Goal: Task Accomplishment & Management: Complete application form

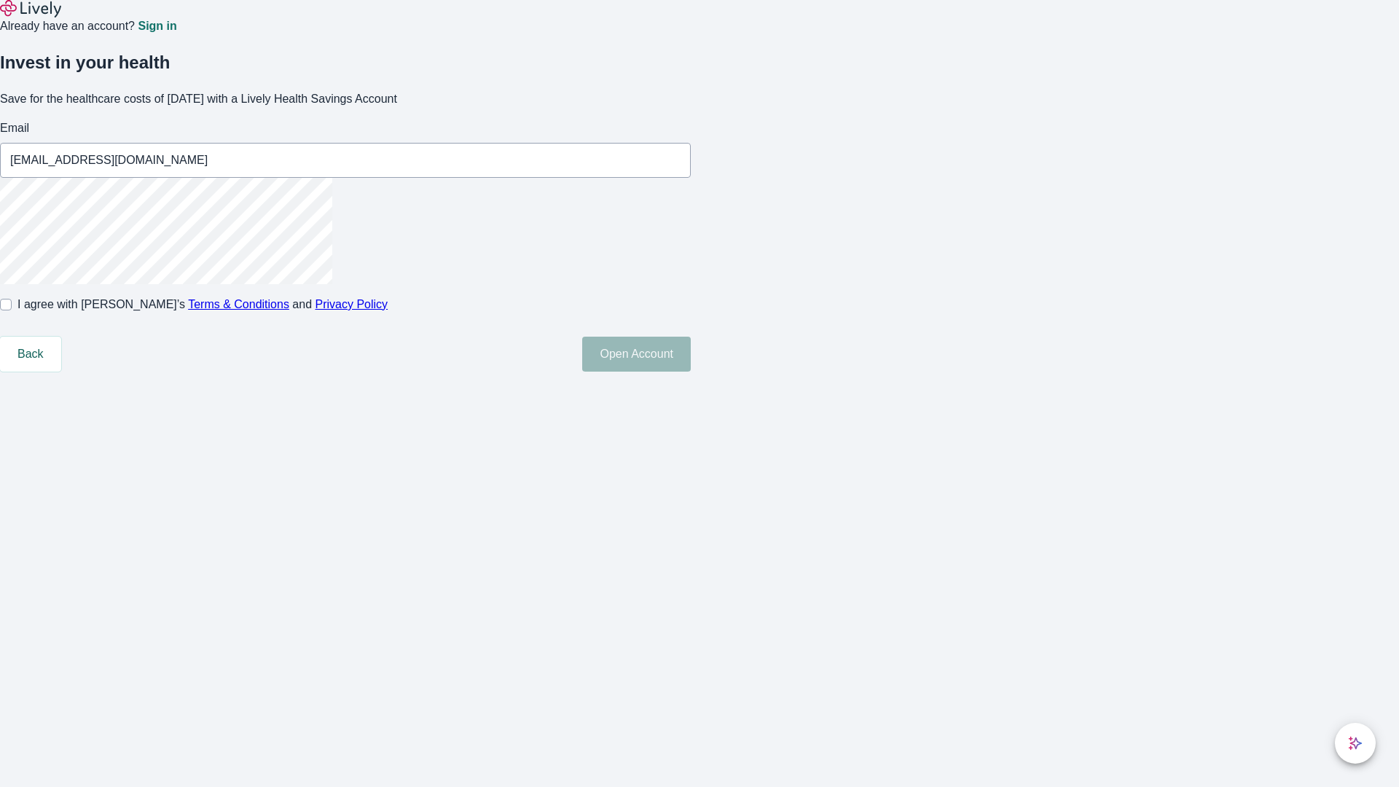
click at [12, 311] on input "I agree with Lively’s Terms & Conditions and Privacy Policy" at bounding box center [6, 305] width 12 height 12
checkbox input "true"
click at [691, 372] on button "Open Account" at bounding box center [636, 354] width 109 height 35
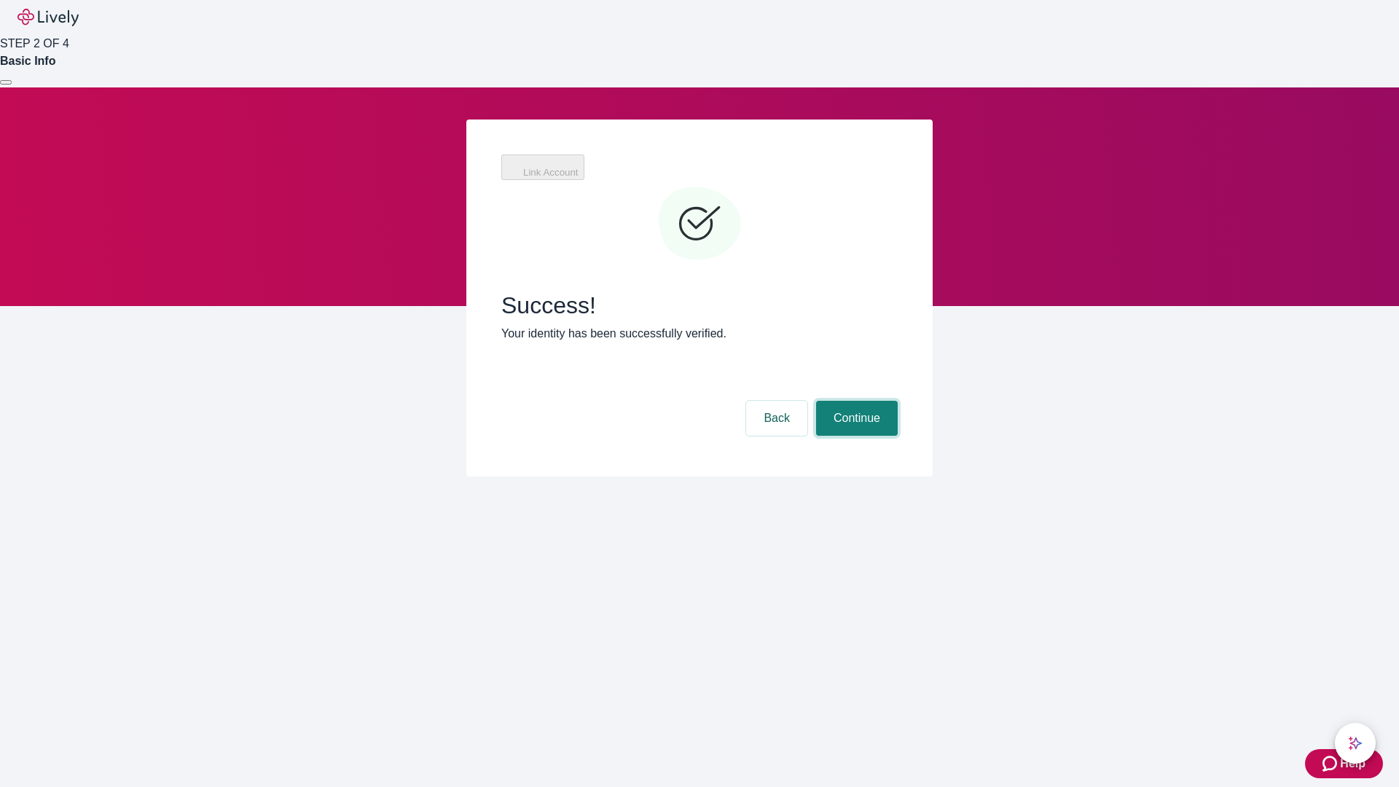
click at [855, 401] on button "Continue" at bounding box center [857, 418] width 82 height 35
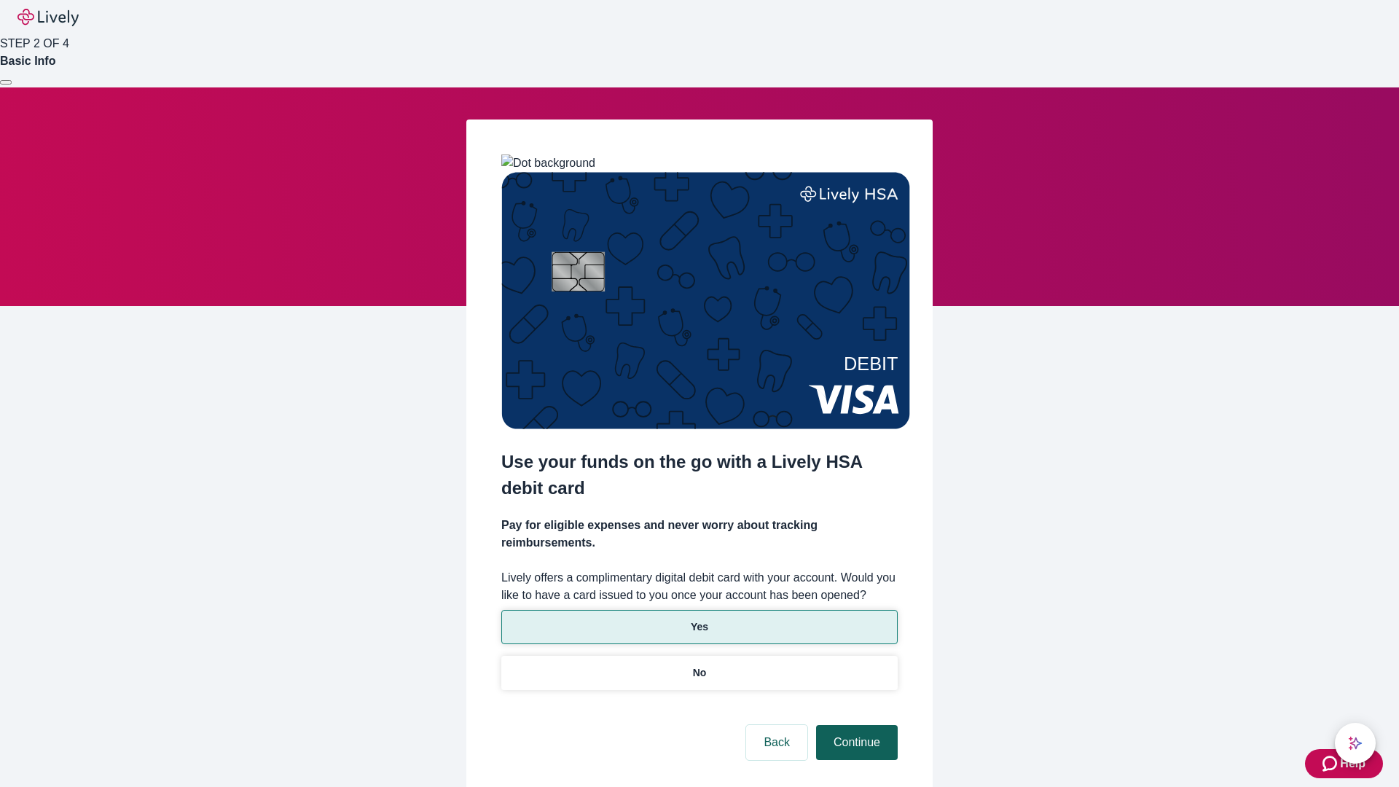
click at [699, 620] on p "Yes" at bounding box center [699, 627] width 17 height 15
click at [855, 725] on button "Continue" at bounding box center [857, 742] width 82 height 35
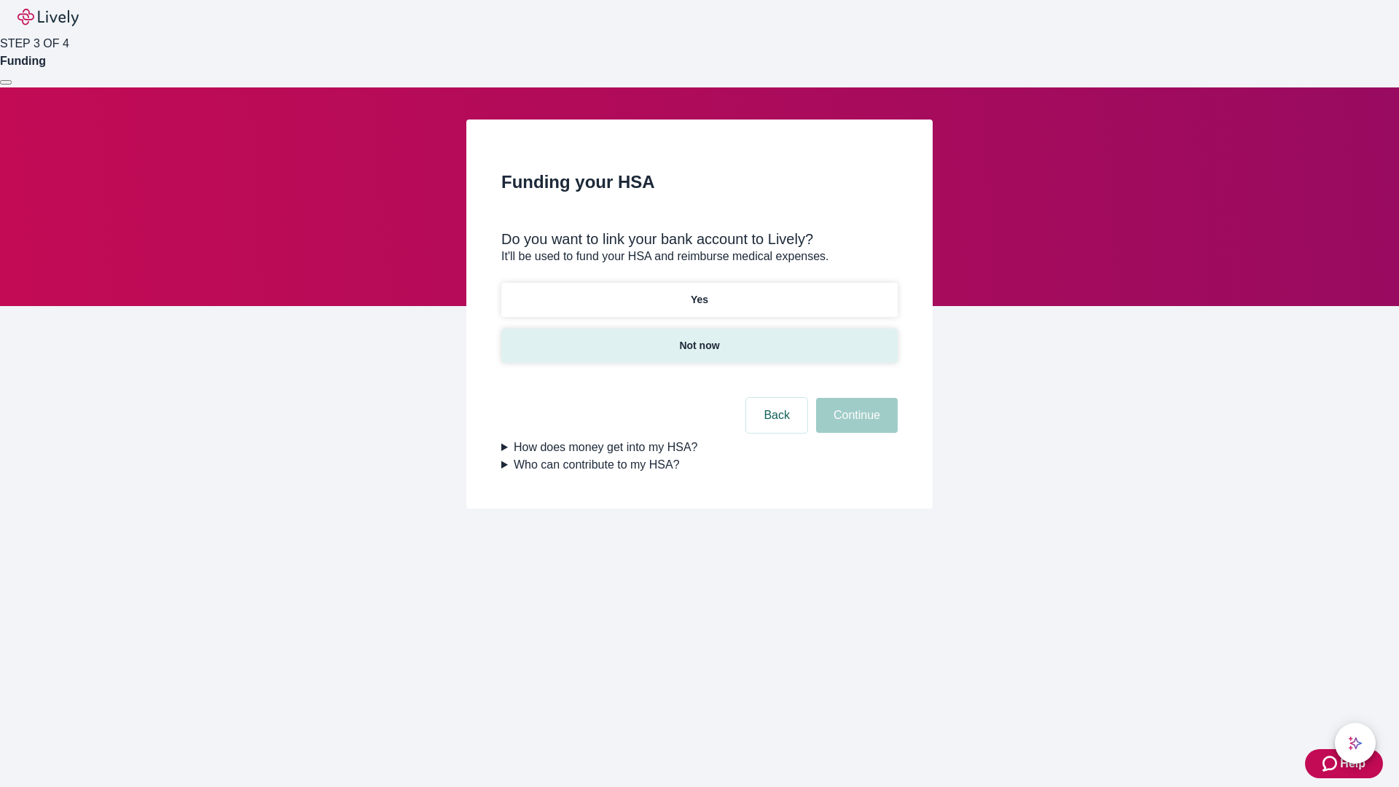
click at [699, 338] on p "Not now" at bounding box center [699, 345] width 40 height 15
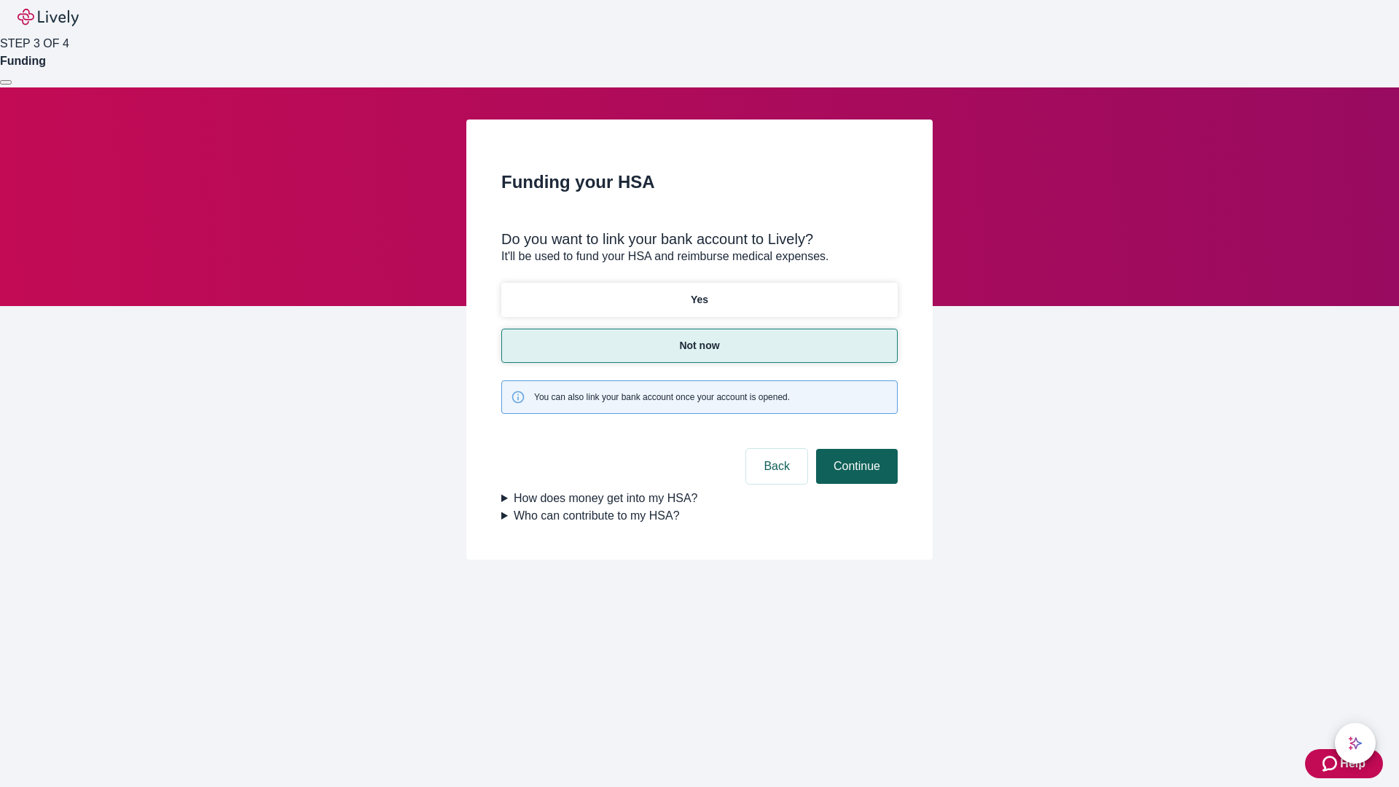
click at [855, 449] on button "Continue" at bounding box center [857, 466] width 82 height 35
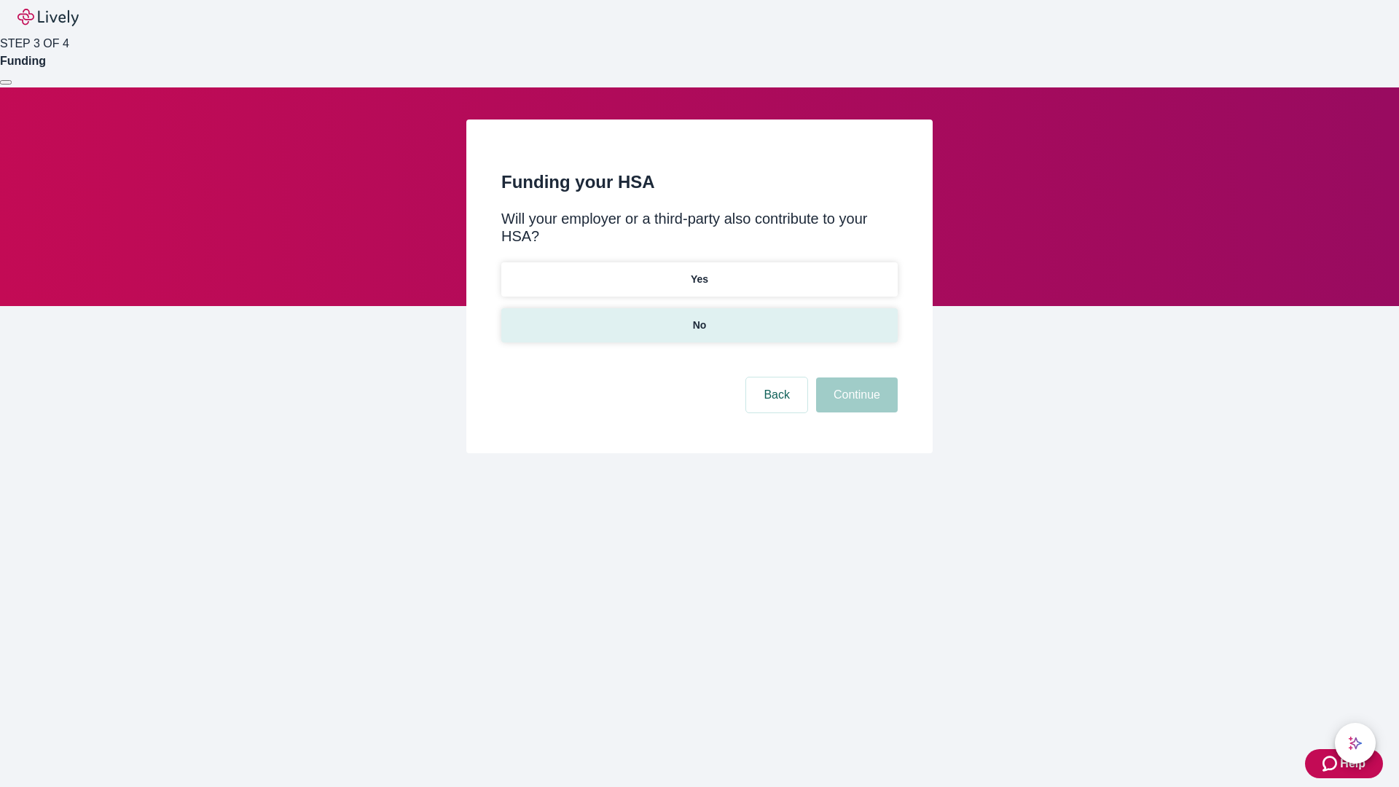
click at [699, 318] on p "No" at bounding box center [700, 325] width 14 height 15
click at [855, 378] on button "Continue" at bounding box center [857, 395] width 82 height 35
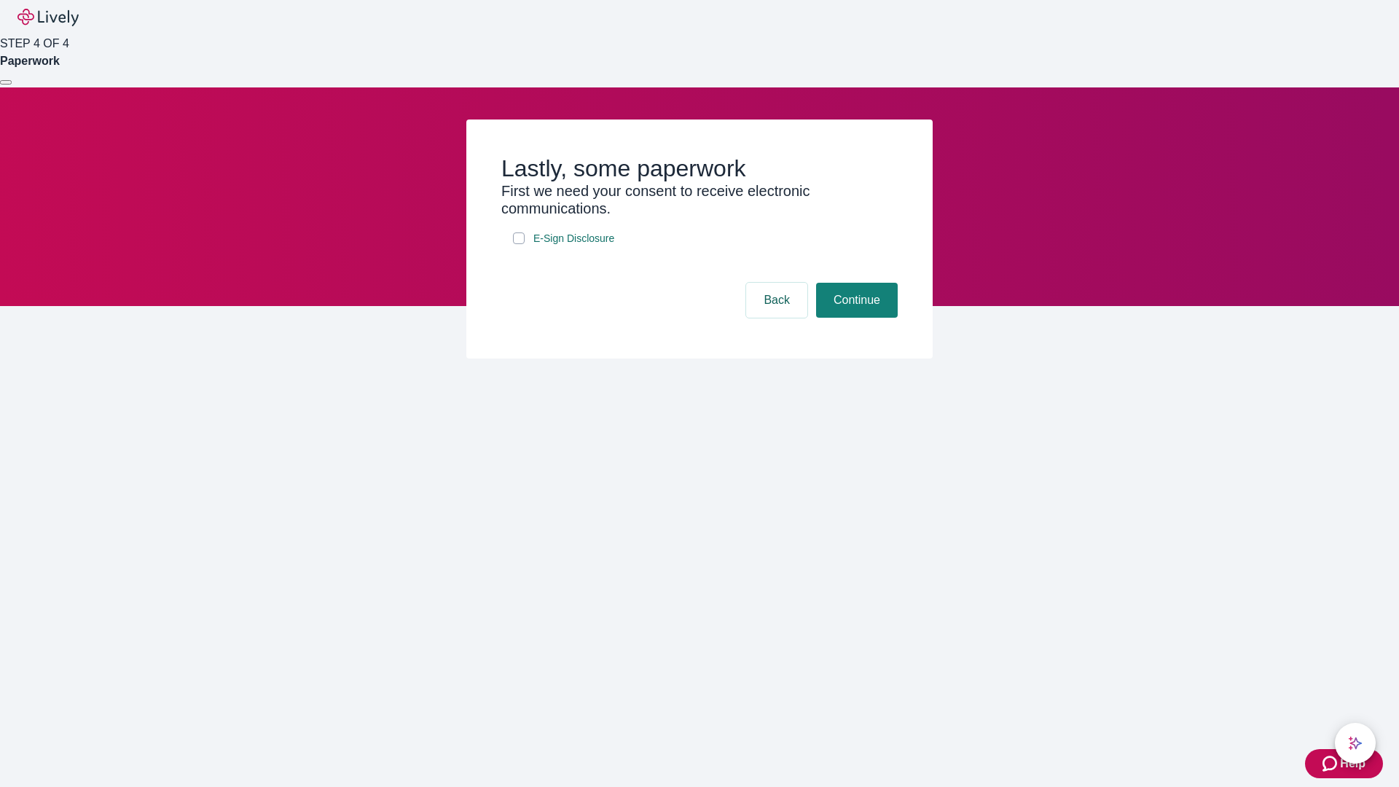
click at [519, 244] on input "E-Sign Disclosure" at bounding box center [519, 239] width 12 height 12
checkbox input "true"
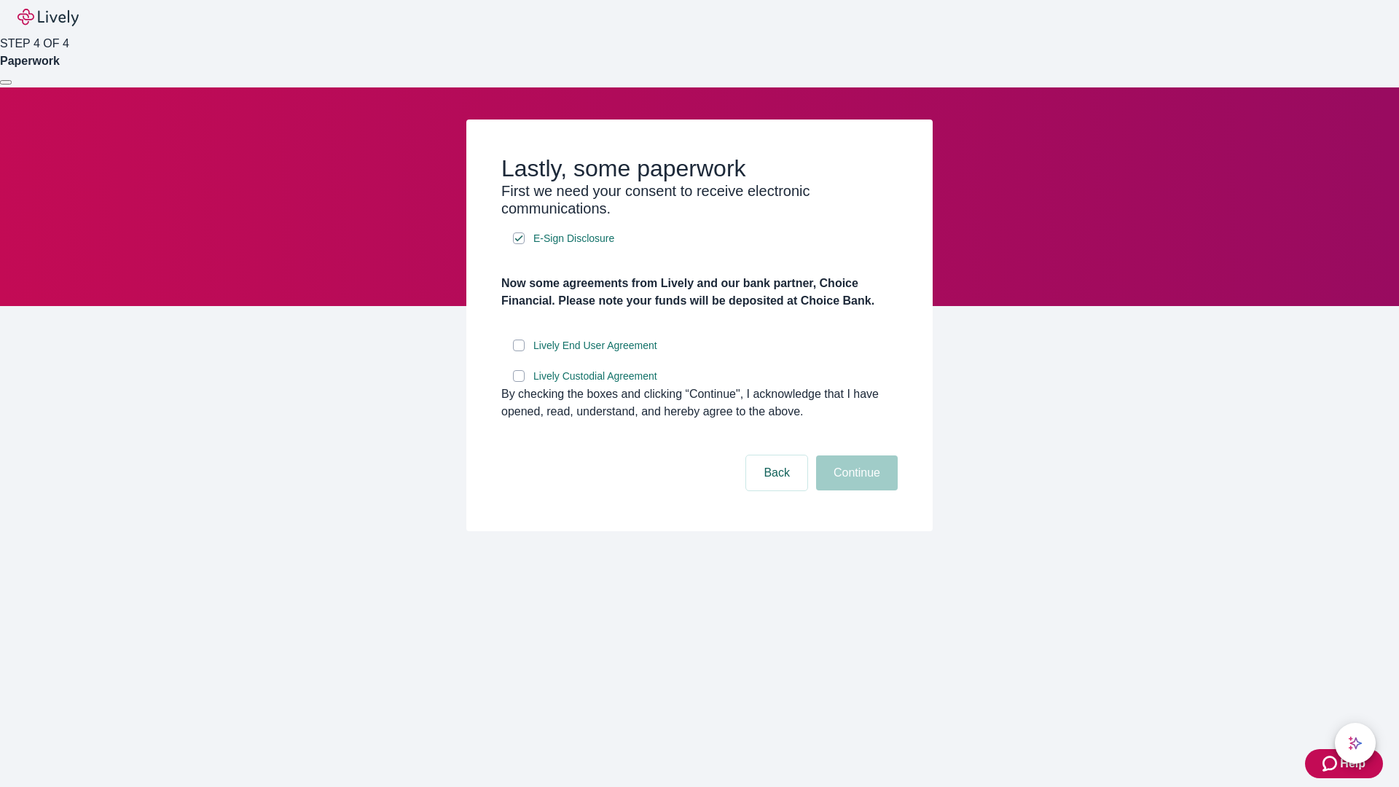
click at [519, 351] on input "Lively End User Agreement" at bounding box center [519, 346] width 12 height 12
checkbox input "true"
click at [519, 382] on input "Lively Custodial Agreement" at bounding box center [519, 376] width 12 height 12
checkbox input "true"
click at [855, 491] on button "Continue" at bounding box center [857, 473] width 82 height 35
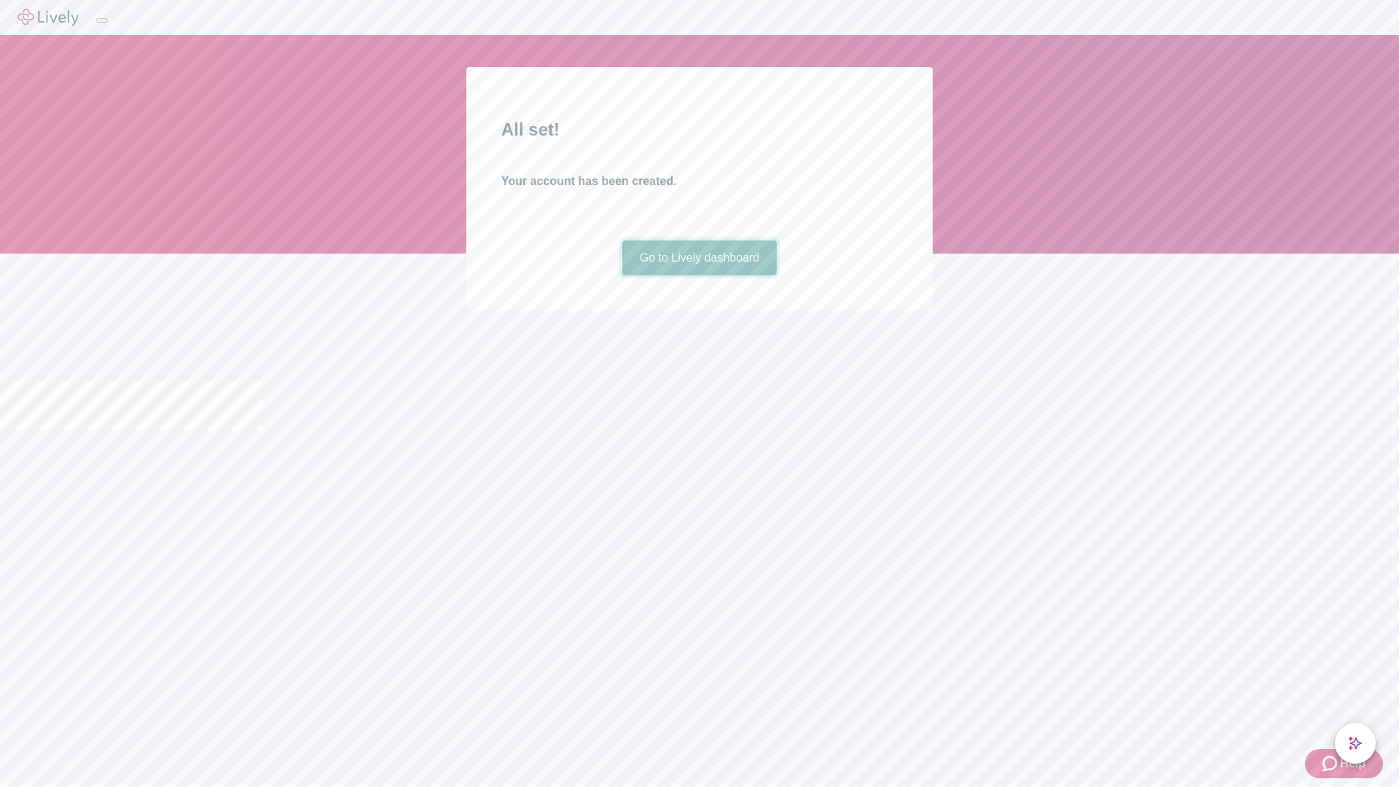
click at [699, 276] on link "Go to Lively dashboard" at bounding box center [699, 258] width 155 height 35
